Goal: Task Accomplishment & Management: Use online tool/utility

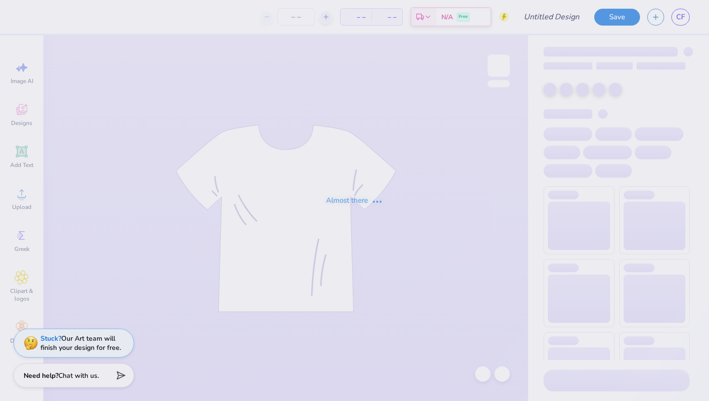
type input "[PERSON_NAME] shirt"
type input "12"
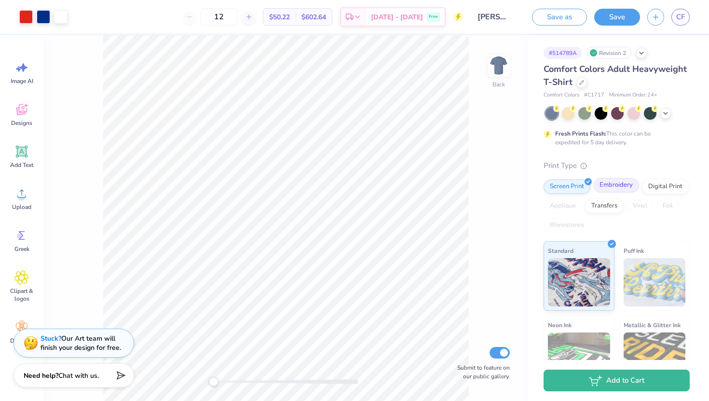
click at [615, 190] on div "Embroidery" at bounding box center [616, 185] width 46 height 14
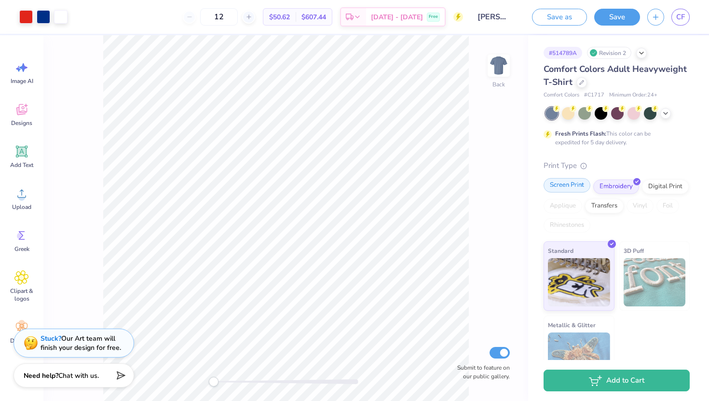
click at [558, 184] on div "Screen Print" at bounding box center [566, 185] width 47 height 14
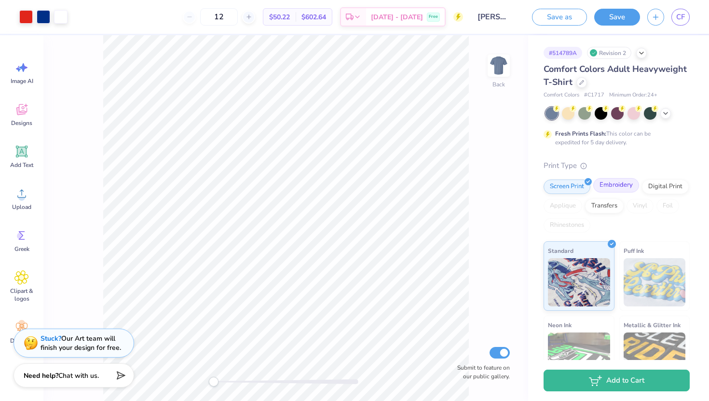
click at [618, 187] on div "Embroidery" at bounding box center [616, 185] width 46 height 14
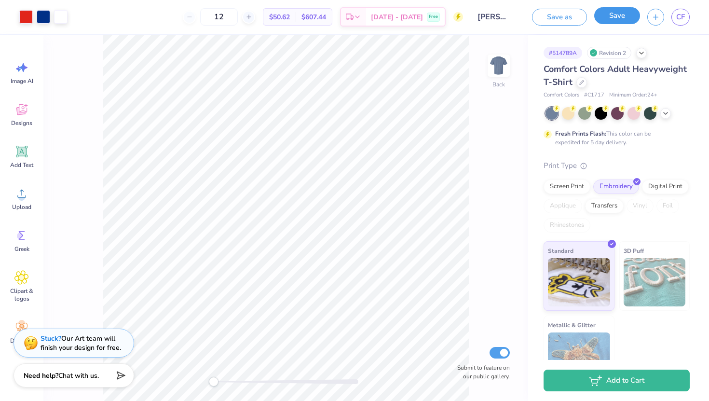
click at [615, 19] on button "Save" at bounding box center [617, 15] width 46 height 17
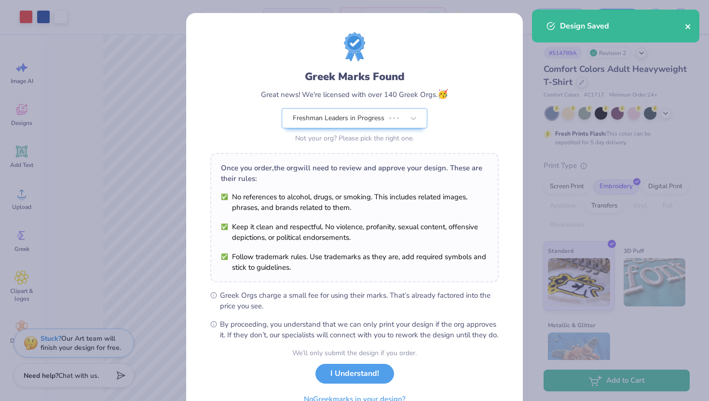
click at [690, 27] on icon "close" at bounding box center [688, 27] width 7 height 8
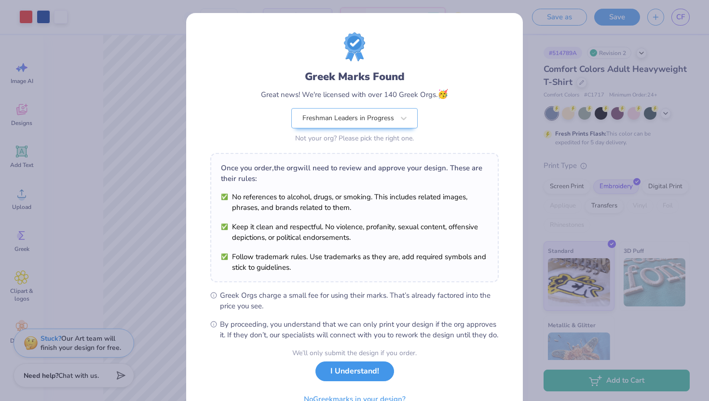
click at [370, 381] on button "I Understand!" at bounding box center [354, 371] width 79 height 20
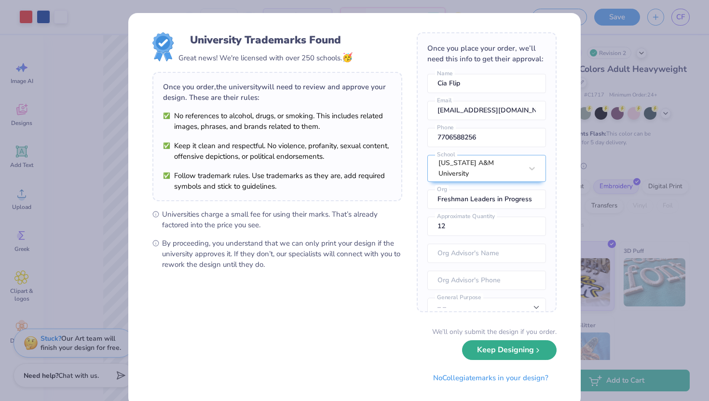
click at [479, 343] on button "Keep Designing" at bounding box center [509, 350] width 95 height 20
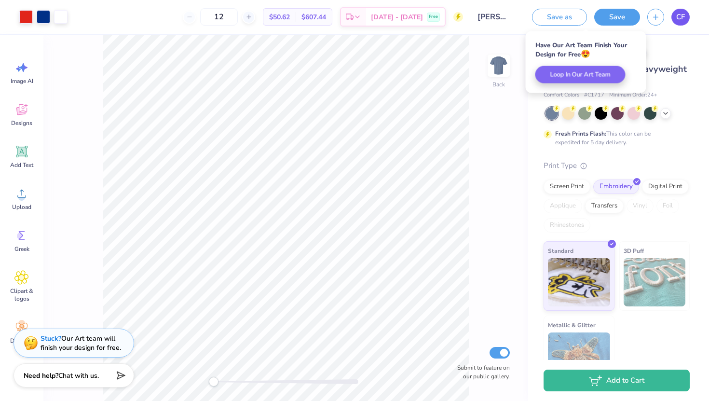
click at [678, 17] on span "CF" at bounding box center [680, 17] width 9 height 11
